Goal: Transaction & Acquisition: Subscribe to service/newsletter

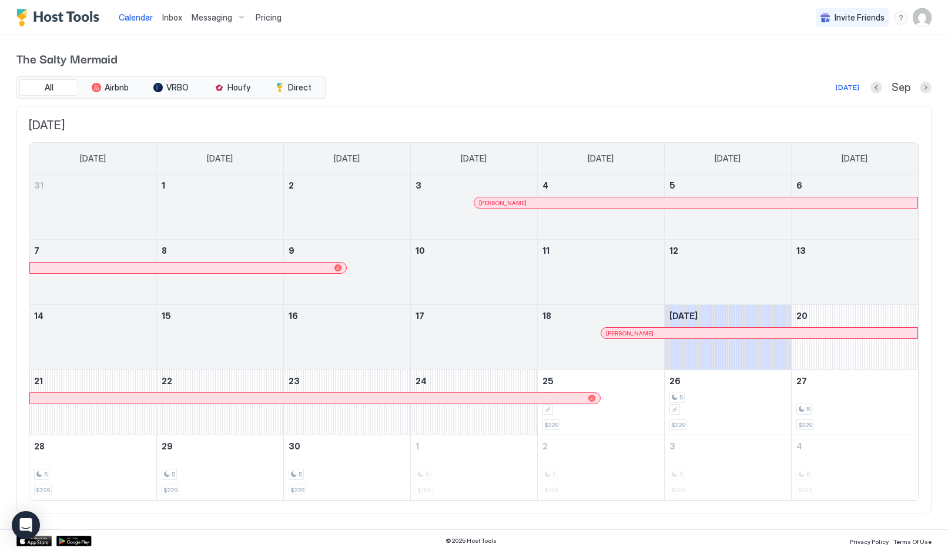
click at [263, 25] on div "Pricing" at bounding box center [268, 18] width 35 height 20
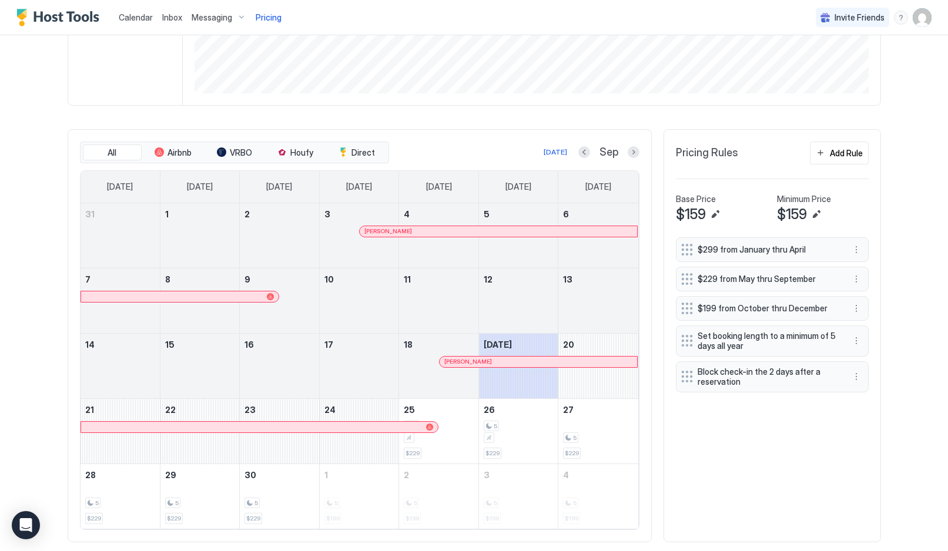
scroll to position [266, 0]
click at [859, 306] on button "More options" at bounding box center [856, 308] width 14 height 14
click at [698, 320] on span "Edit" at bounding box center [692, 324] width 13 height 9
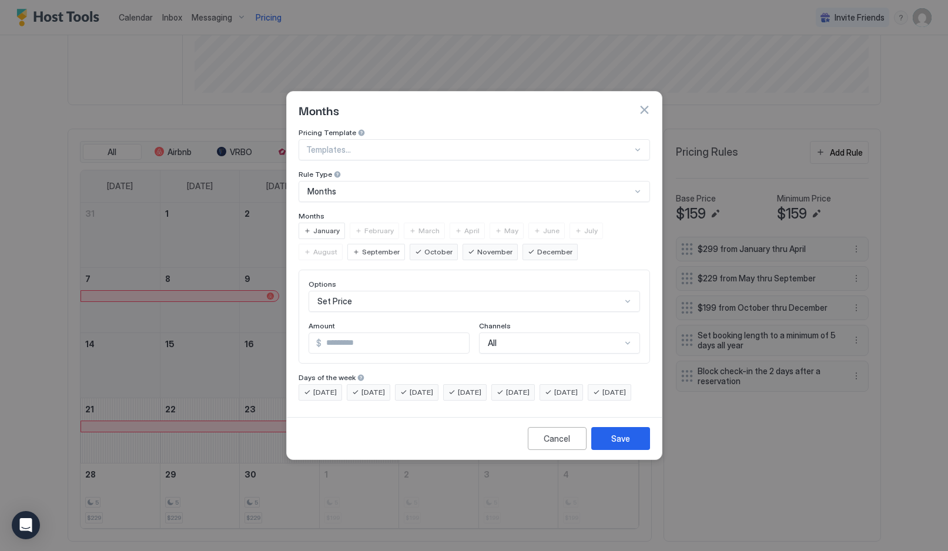
click at [424, 247] on span "October" at bounding box center [438, 252] width 28 height 11
click at [632, 450] on button "Save" at bounding box center [620, 438] width 59 height 23
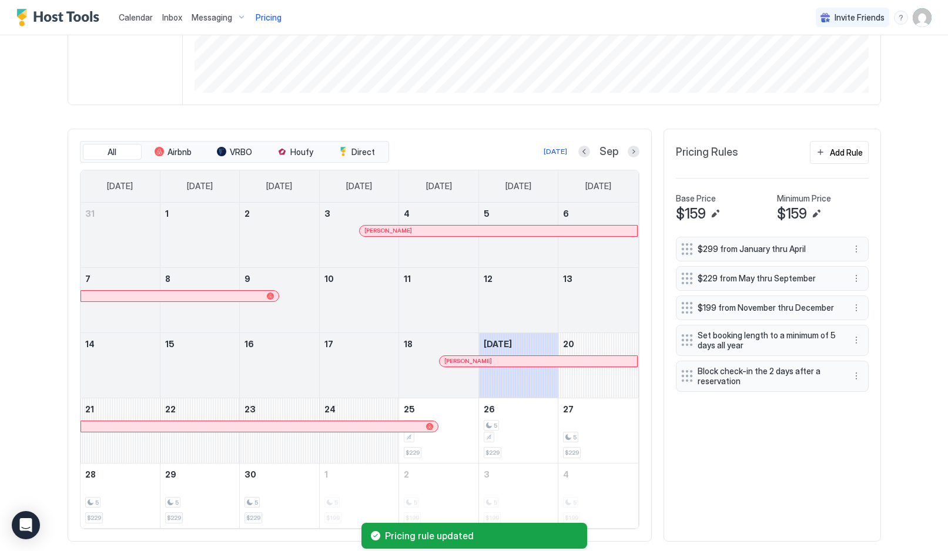
click at [846, 158] on button "Add Rule" at bounding box center [839, 152] width 59 height 23
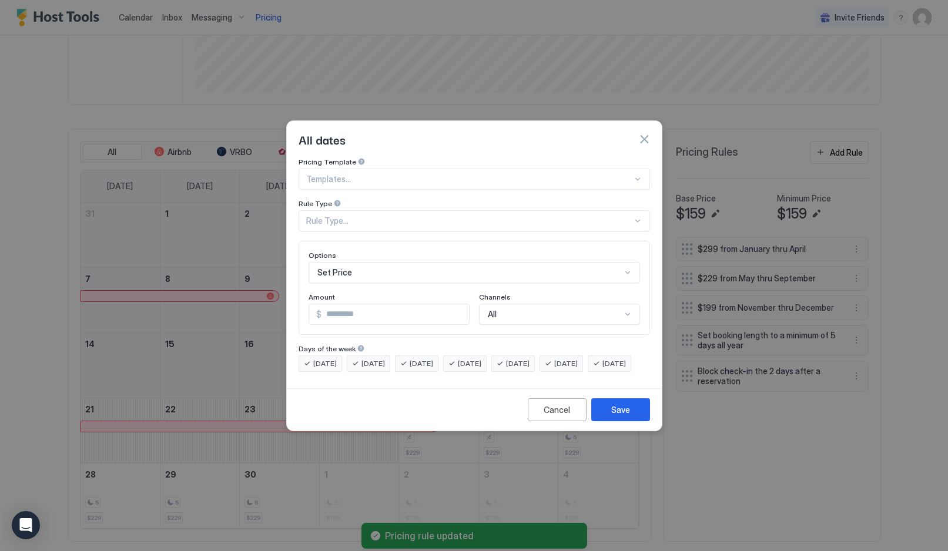
click at [395, 304] on input "*" at bounding box center [395, 314] width 148 height 20
type input "*"
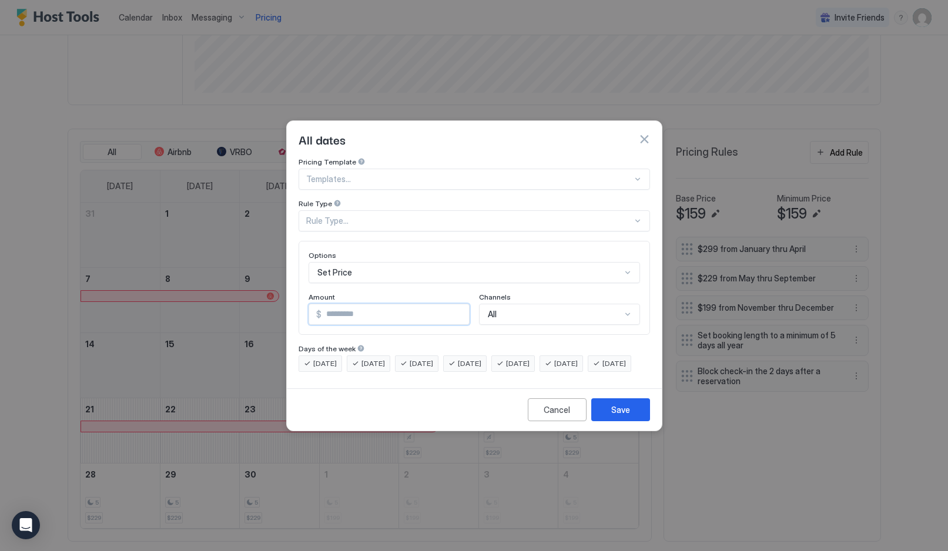
type input "***"
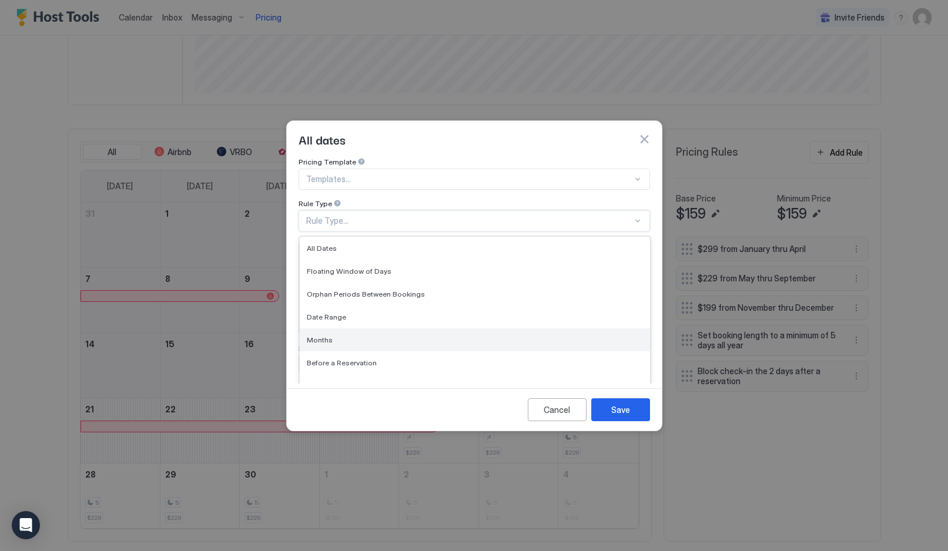
click at [353, 336] on div "Months" at bounding box center [475, 340] width 336 height 9
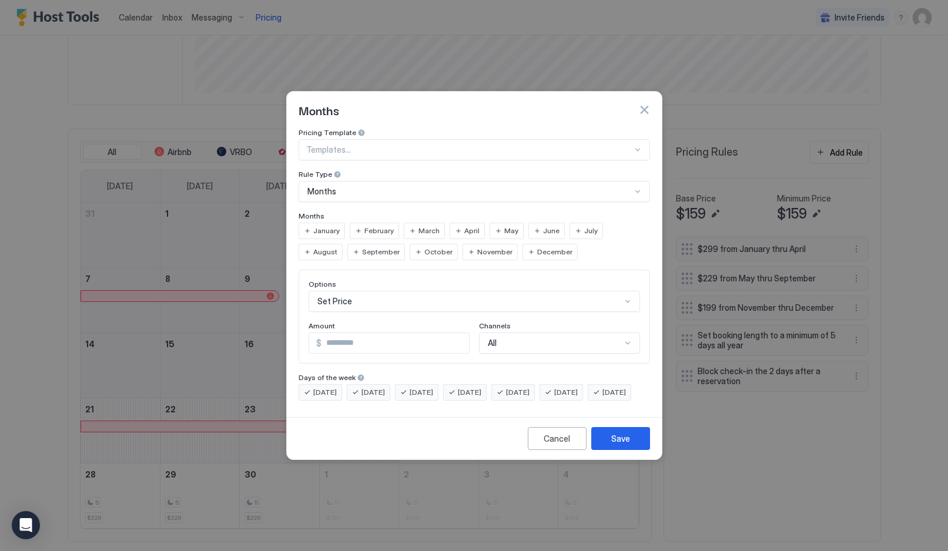
click at [424, 247] on span "October" at bounding box center [438, 252] width 28 height 11
click at [626, 445] on div "Save" at bounding box center [620, 439] width 19 height 12
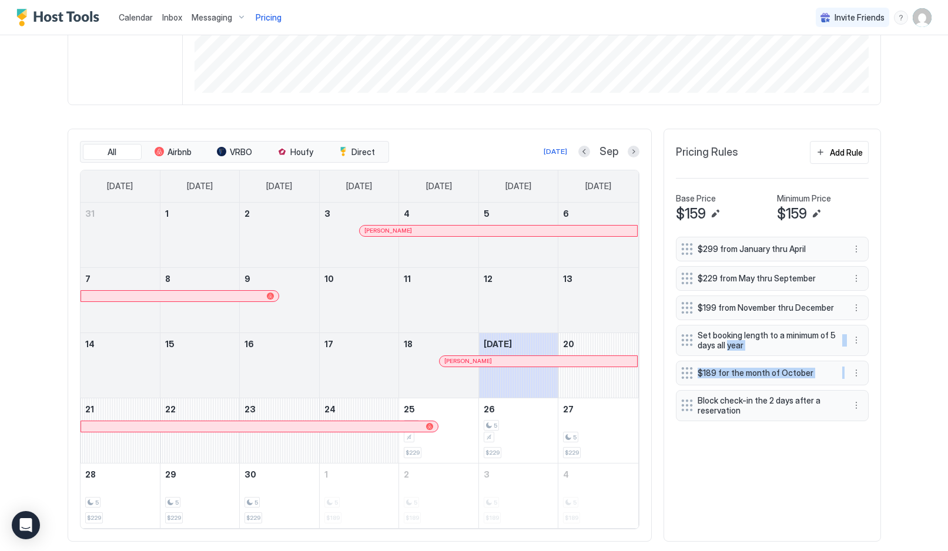
click at [763, 461] on div "$299 from January thru April $229 from May thru September $199 from November th…" at bounding box center [772, 383] width 193 height 293
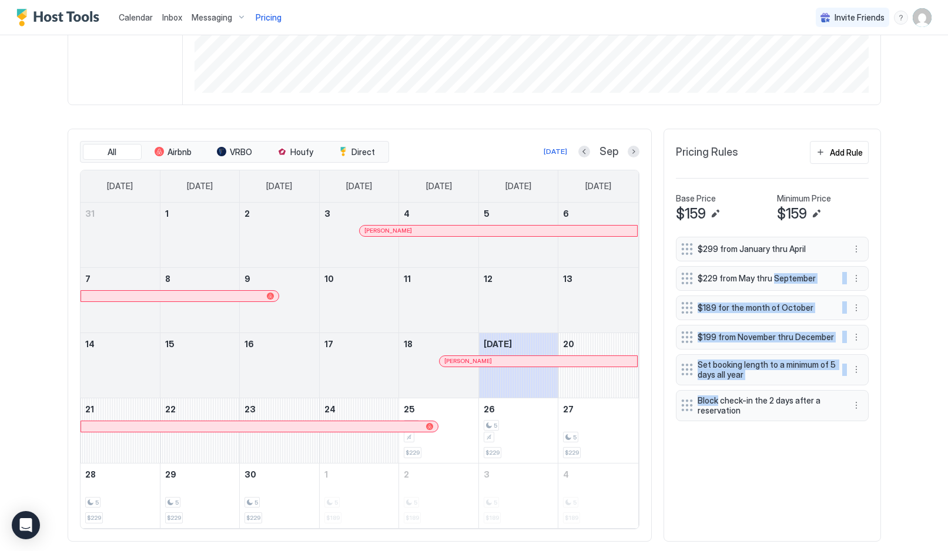
click at [754, 484] on div "$299 from January thru April $229 from May thru September $189 for the month of…" at bounding box center [772, 383] width 193 height 293
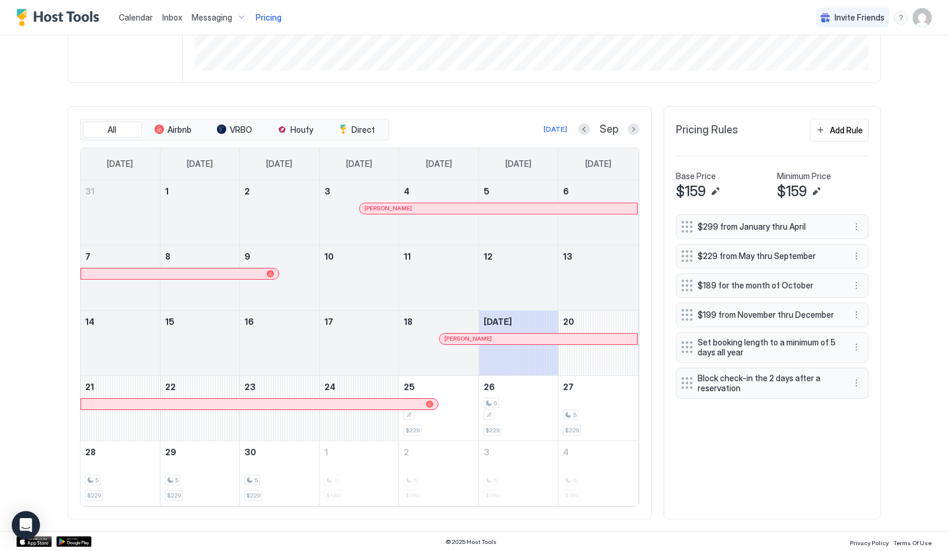
scroll to position [287, 0]
click at [628, 133] on div at bounding box center [634, 130] width 12 height 12
click at [634, 129] on button "Next month" at bounding box center [634, 130] width 12 height 12
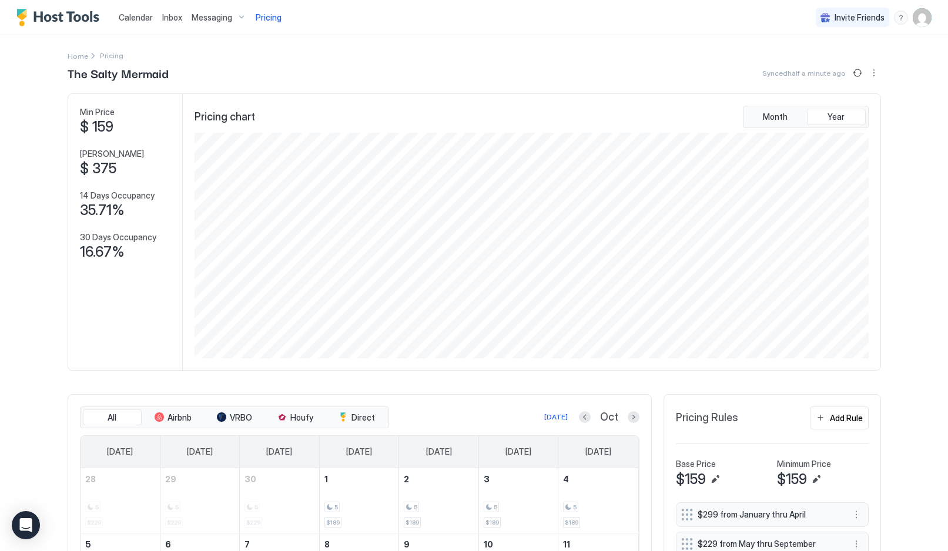
scroll to position [226, 676]
